Goal: Task Accomplishment & Management: Manage account settings

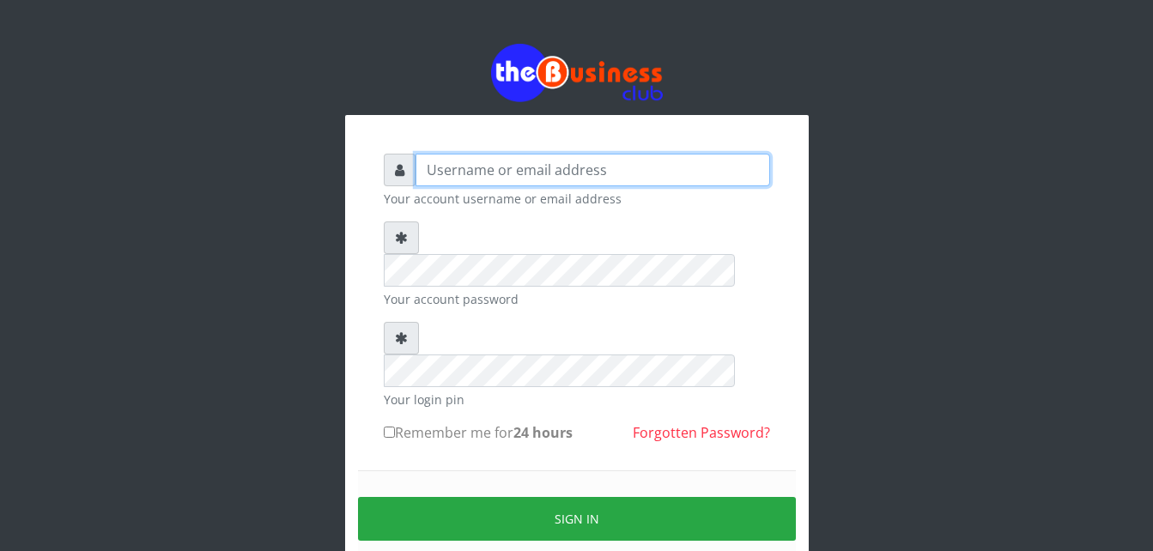
click at [582, 177] on input "text" at bounding box center [593, 170] width 355 height 33
type input "Moniquetech"
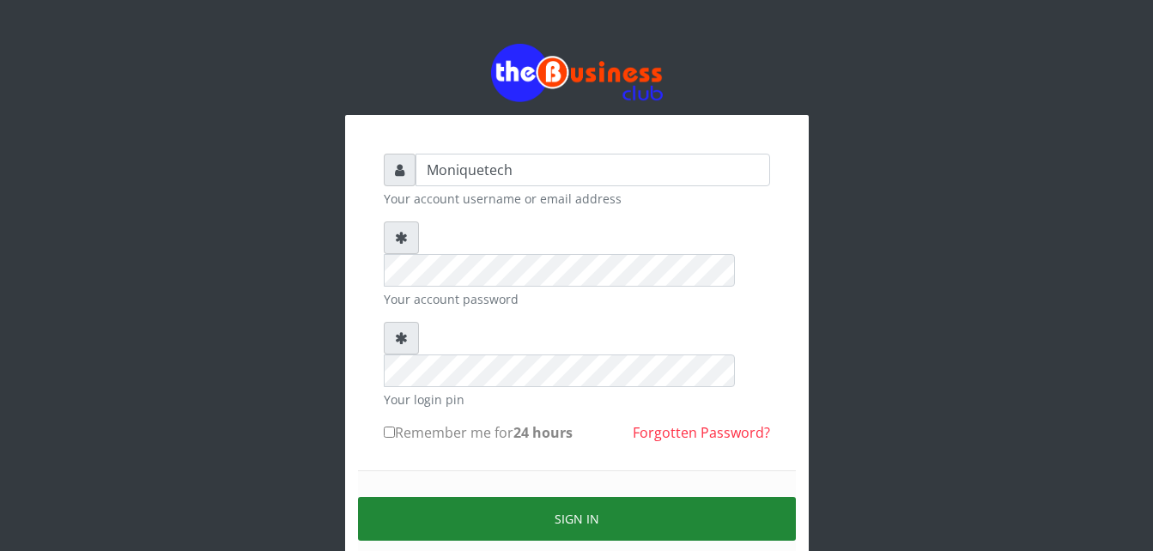
click at [587, 497] on button "Sign in" at bounding box center [577, 519] width 438 height 44
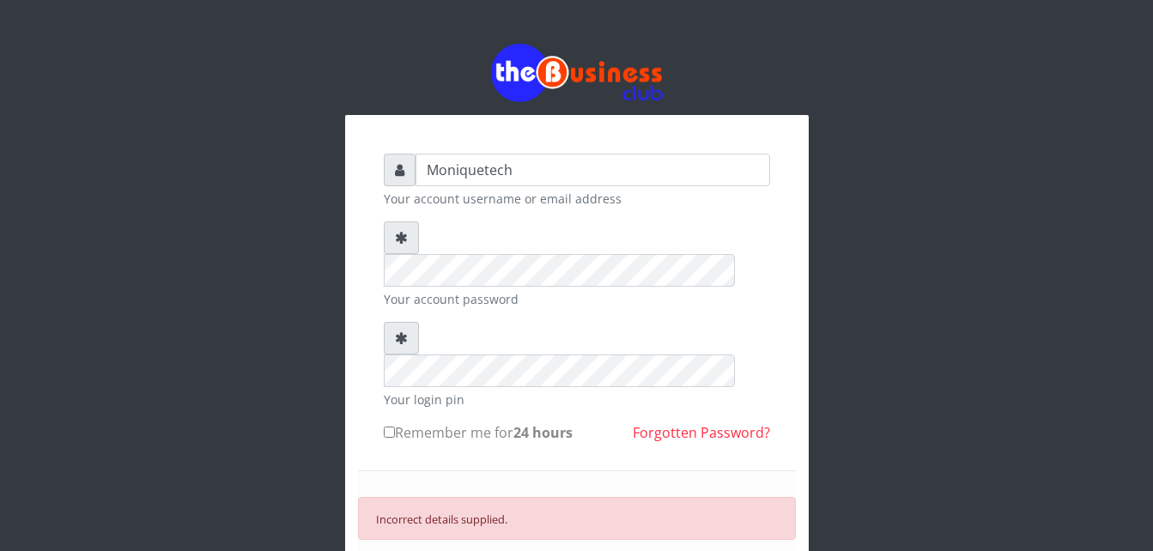
click at [398, 238] on icon at bounding box center [401, 238] width 13 height 14
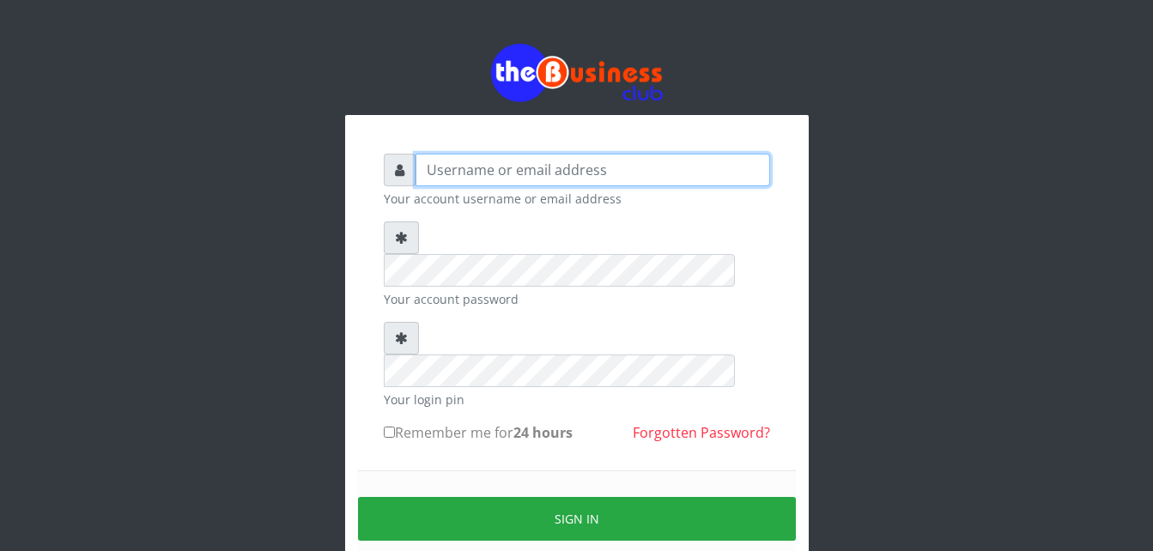
click at [616, 168] on input "text" at bounding box center [593, 170] width 355 height 33
type input "Moniquetech"
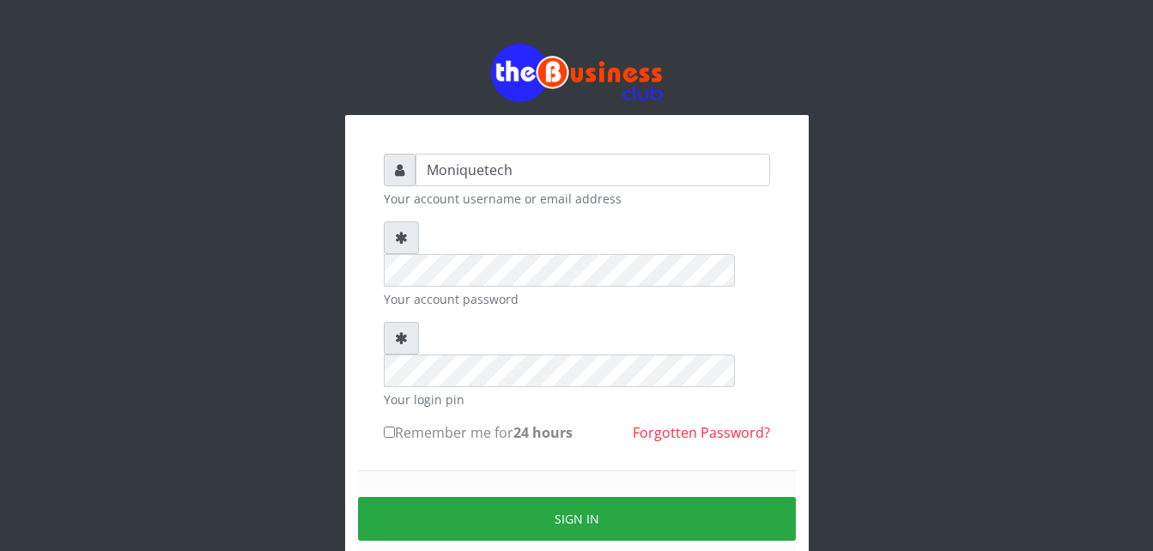
drag, startPoint x: 387, startPoint y: 366, endPoint x: 396, endPoint y: 372, distance: 10.5
click at [387, 427] on input "Remember me for 24 hours" at bounding box center [389, 432] width 11 height 11
checkbox input "true"
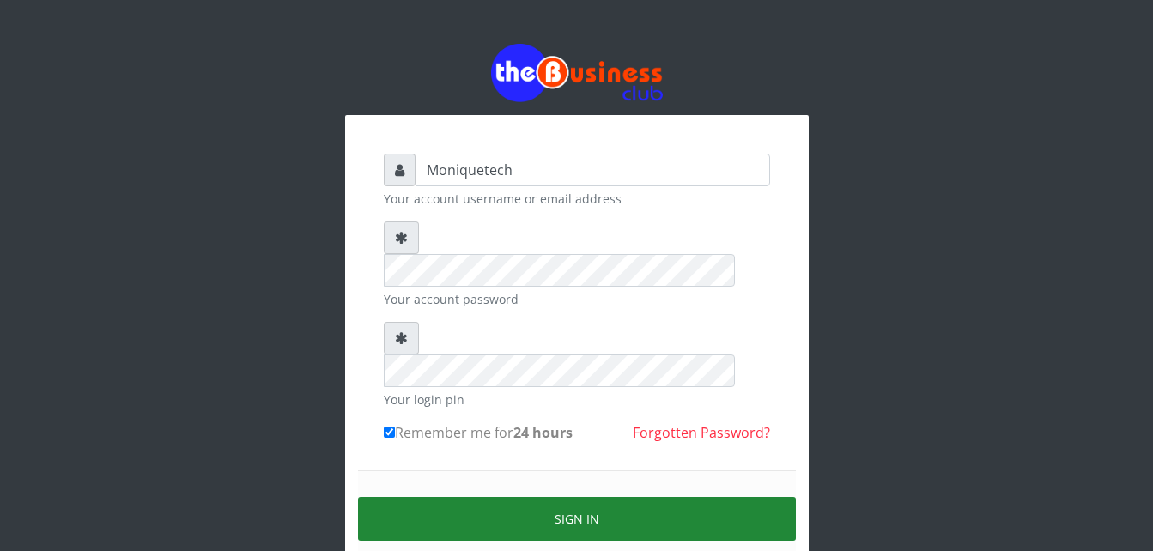
click at [465, 497] on button "Sign in" at bounding box center [577, 519] width 438 height 44
